Goal: Find specific page/section: Find specific page/section

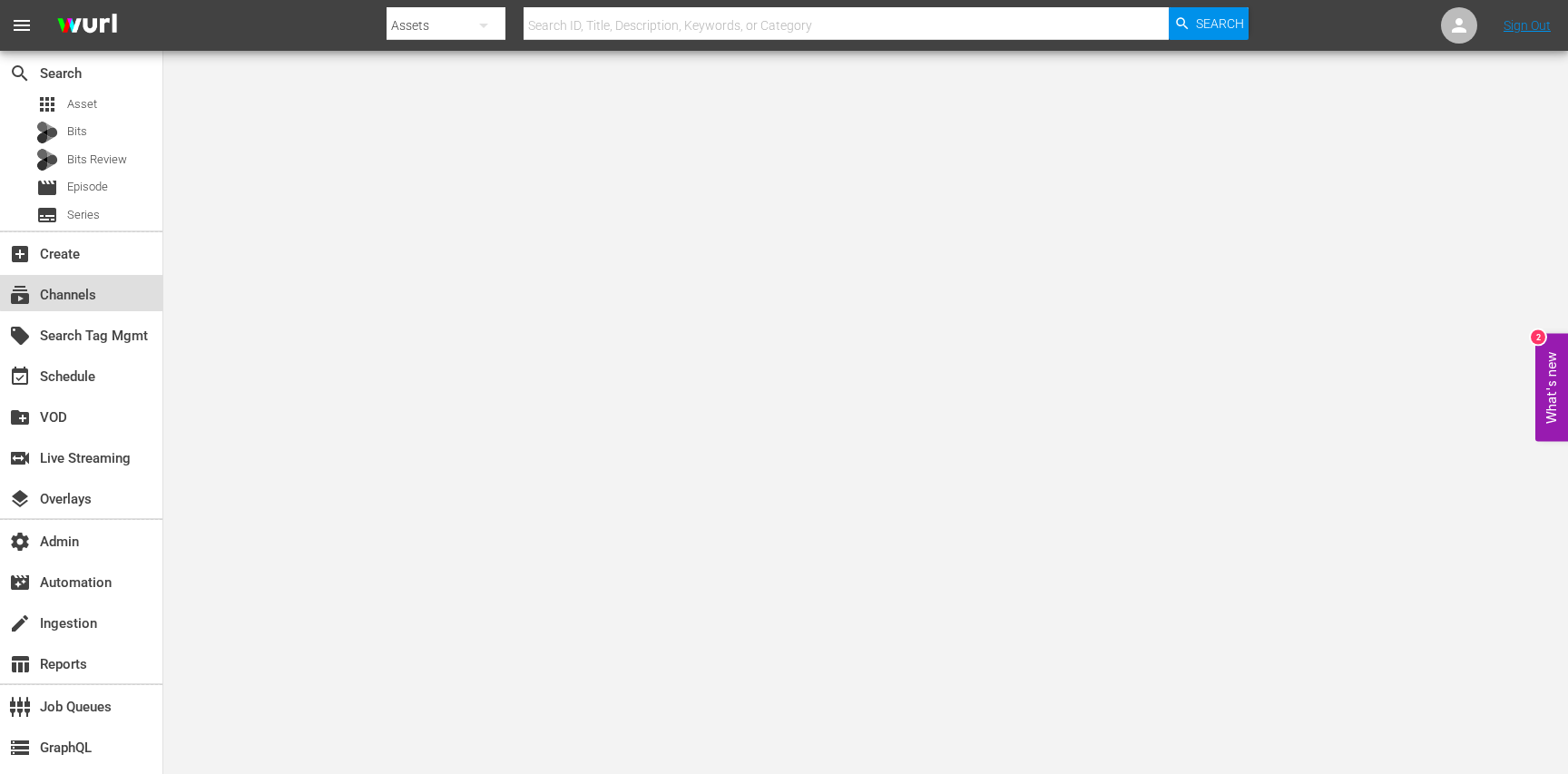
click at [99, 279] on div "subscriptions Channels" at bounding box center [81, 292] width 163 height 37
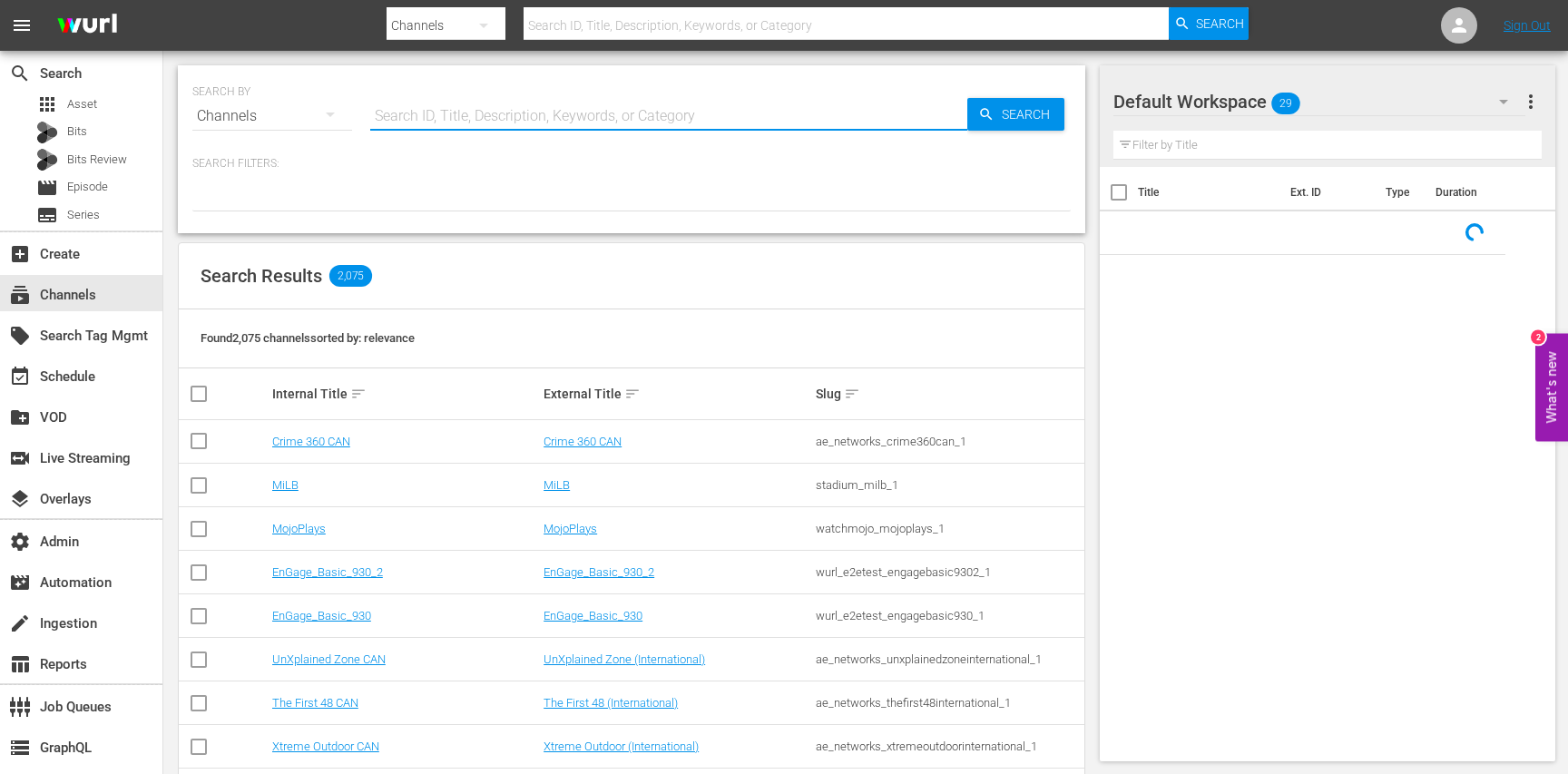
click at [451, 131] on input "text" at bounding box center [669, 116] width 598 height 44
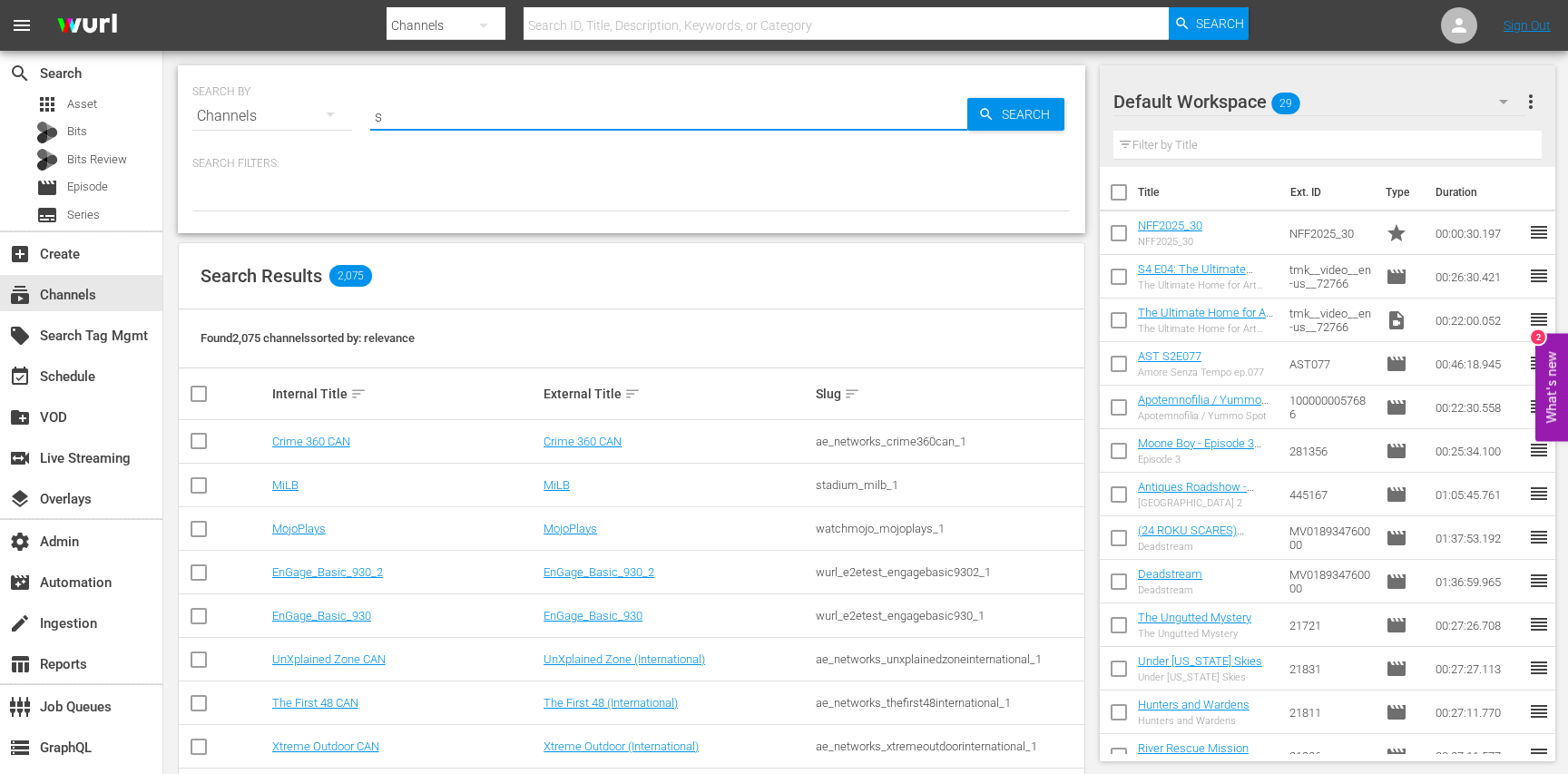
type input "so"
type input "so..."
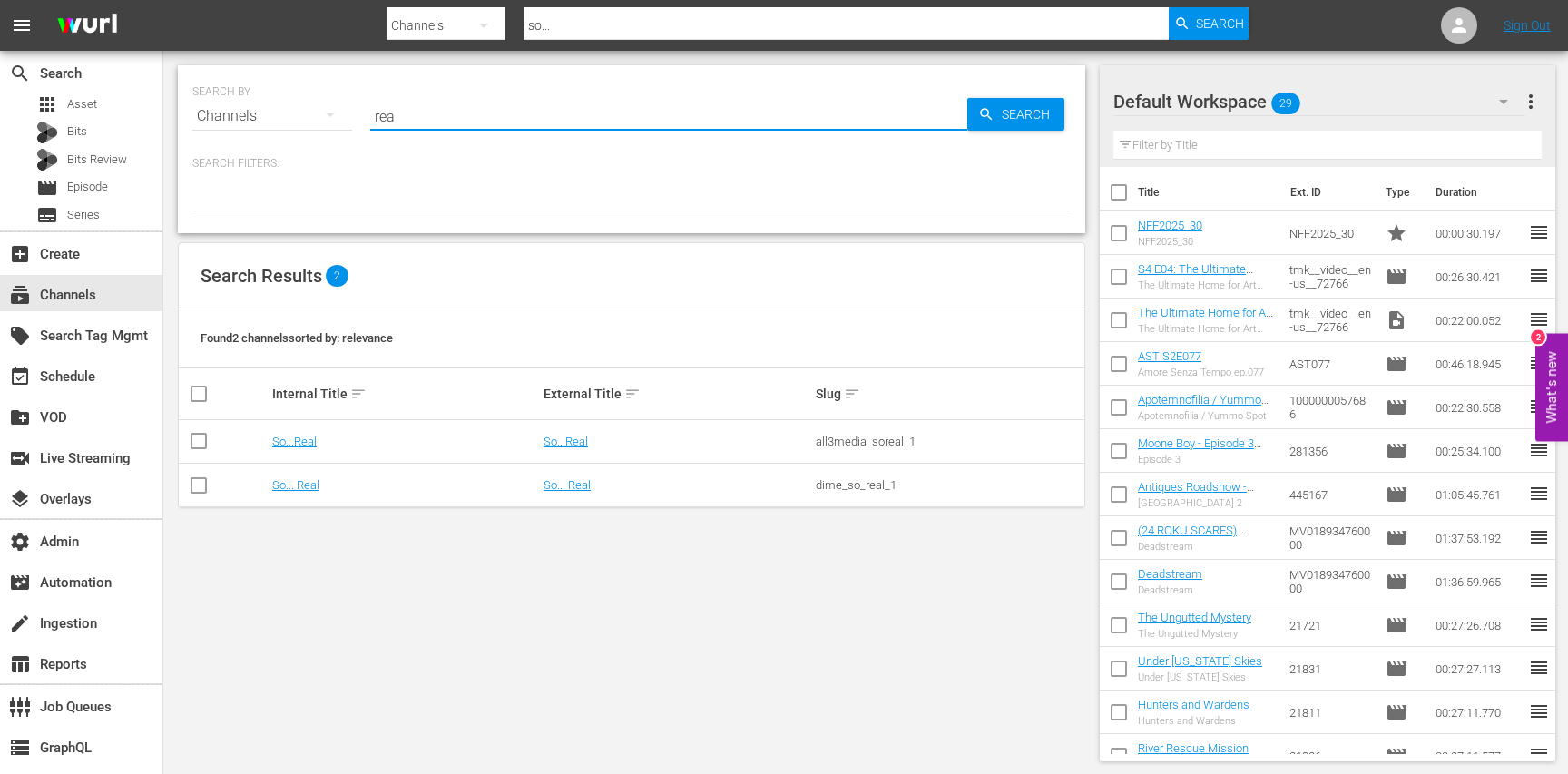
type input "real"
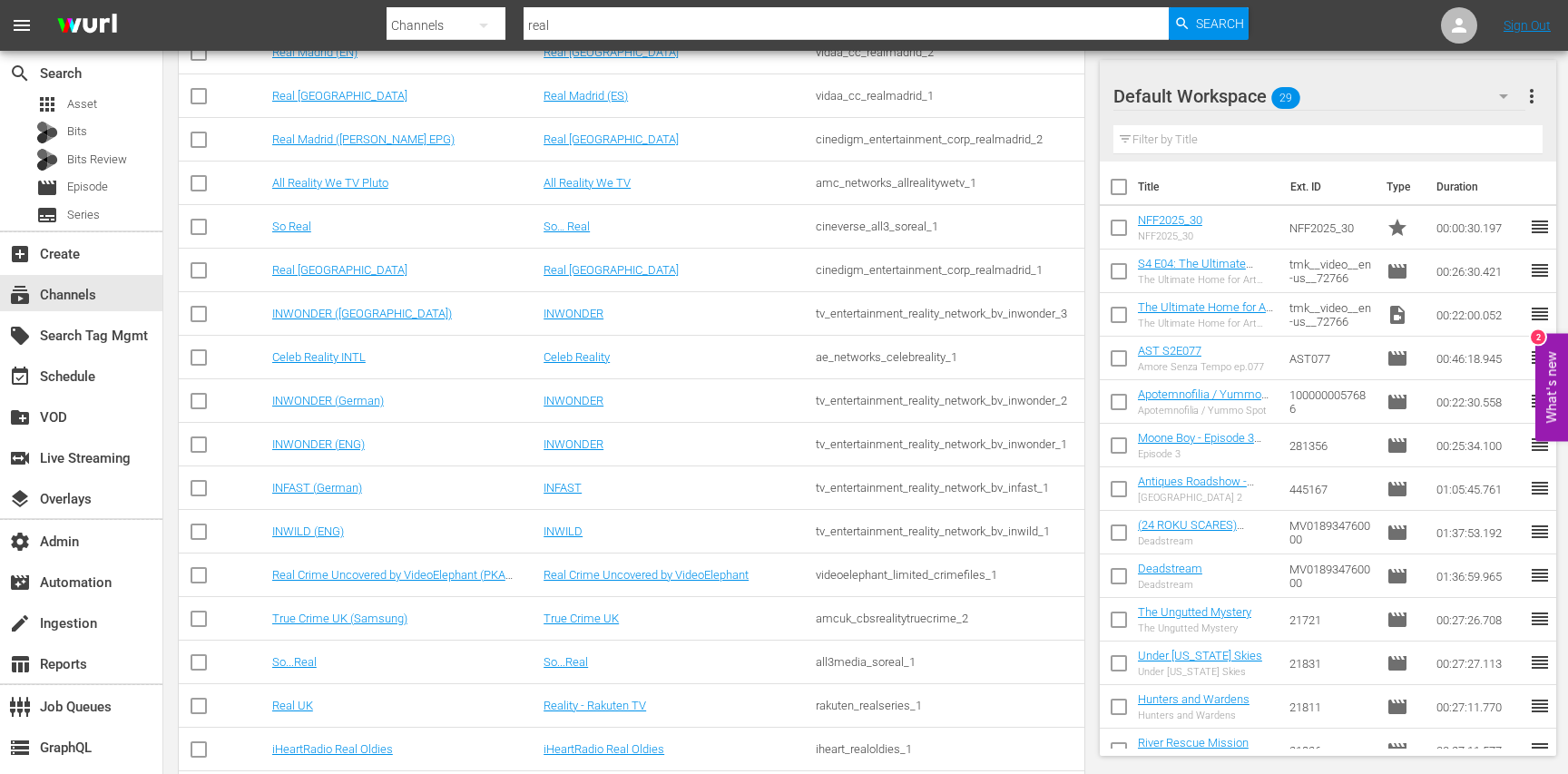
scroll to position [478, 0]
type input "real"
